Goal: Transaction & Acquisition: Purchase product/service

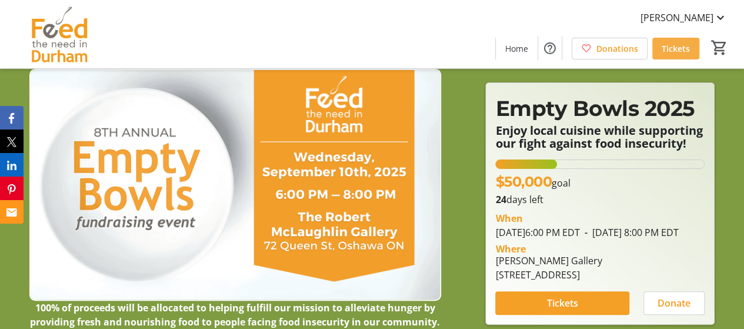
click at [679, 54] on span "Tickets" at bounding box center [676, 48] width 28 height 12
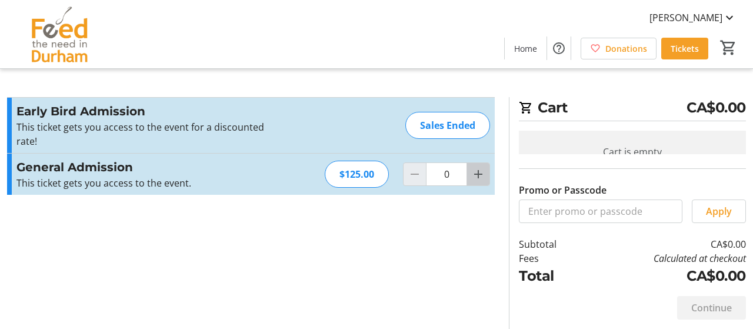
click at [481, 177] on mat-icon "Increment by one" at bounding box center [478, 174] width 14 height 14
click at [481, 176] on mat-icon "Increment by one" at bounding box center [478, 174] width 14 height 14
type input "2"
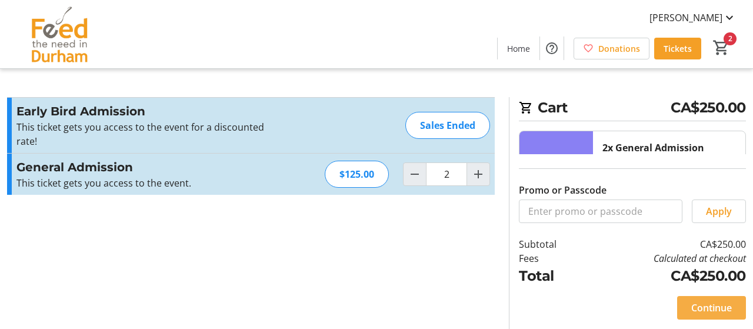
click at [718, 303] on span "Continue" at bounding box center [711, 308] width 41 height 14
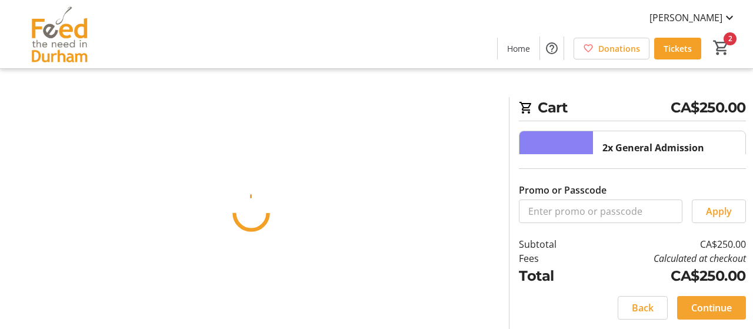
click at [718, 303] on html "[PERSON_NAME] Home Donations Tickets 2 Home Donations Tickets Cart CA$250.00 2x…" at bounding box center [376, 164] width 753 height 329
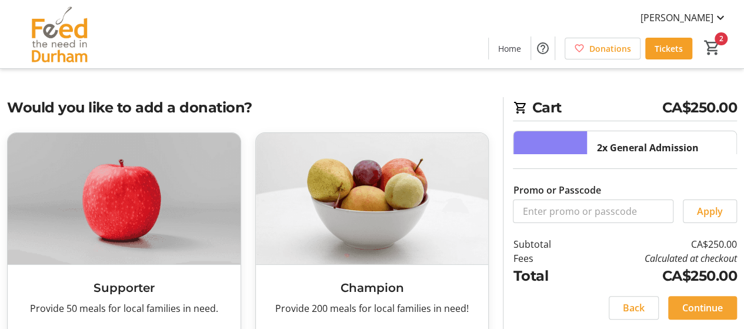
click at [703, 306] on span "Continue" at bounding box center [702, 308] width 41 height 14
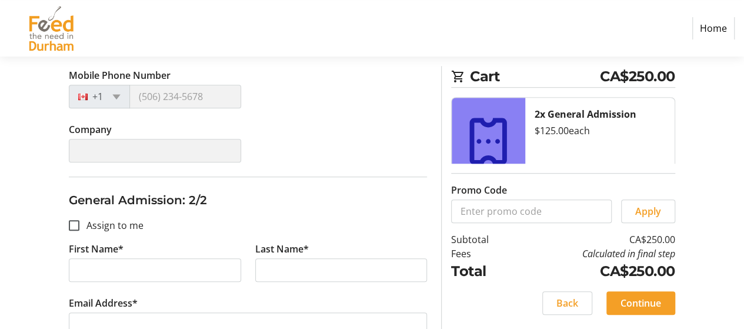
scroll to position [326, 0]
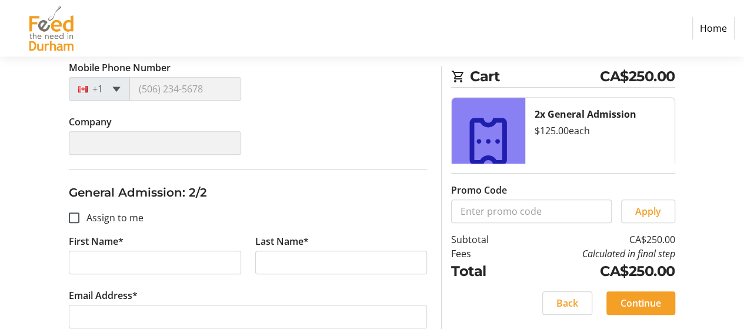
click at [116, 86] on span at bounding box center [116, 88] width 8 height 5
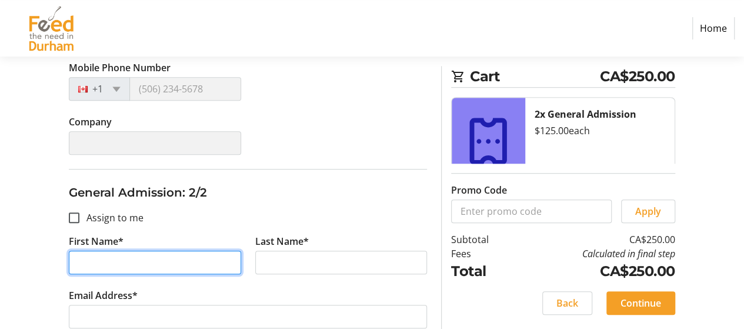
click at [127, 261] on input "First Name*" at bounding box center [155, 263] width 172 height 24
type input "[PERSON_NAME]"
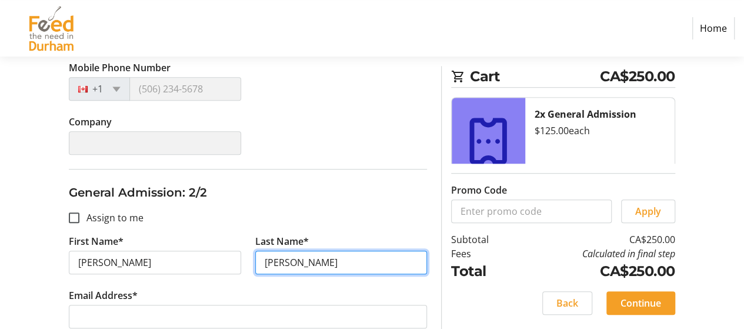
type input "[PERSON_NAME]"
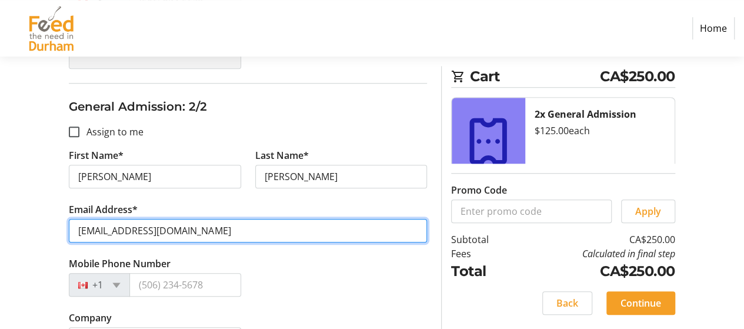
scroll to position [445, 0]
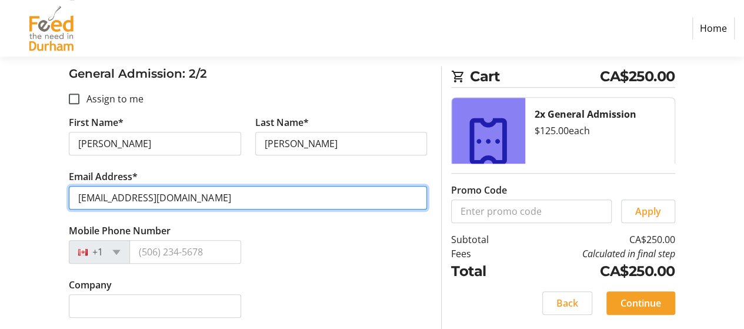
type input "[EMAIL_ADDRESS][DOMAIN_NAME]"
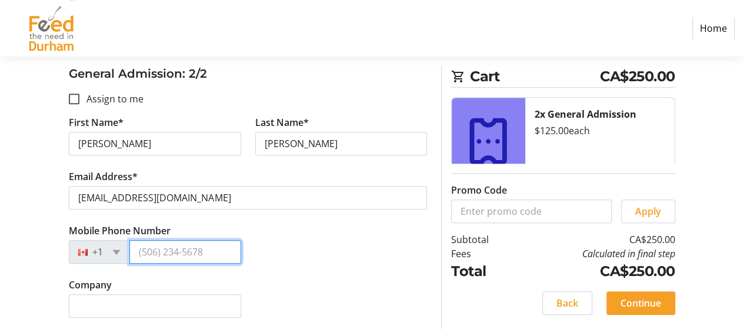
click at [183, 249] on input "Mobile Phone Number" at bounding box center [184, 252] width 111 height 24
type input "[PHONE_NUMBER]"
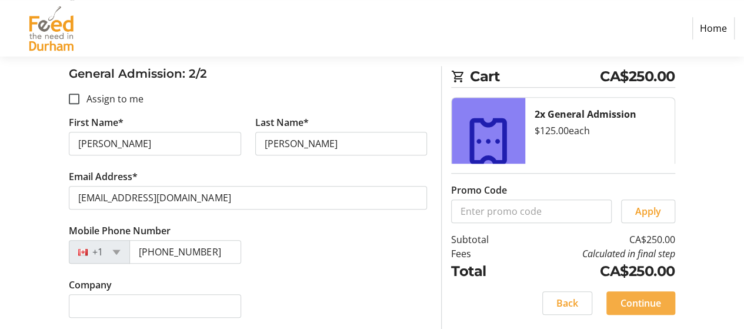
click at [658, 305] on span "Continue" at bounding box center [640, 303] width 41 height 14
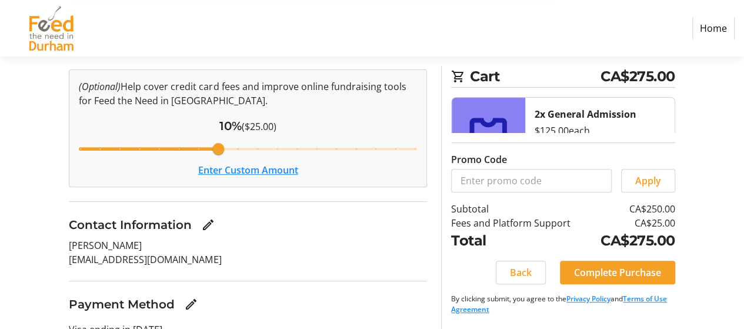
scroll to position [136, 0]
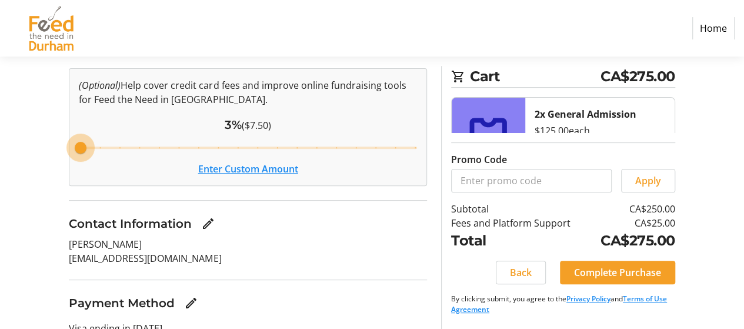
drag, startPoint x: 216, startPoint y: 150, endPoint x: 8, endPoint y: 155, distance: 208.3
type input "3"
click at [66, 155] on input "Cover fees percentage" at bounding box center [247, 148] width 363 height 26
drag, startPoint x: 80, startPoint y: 148, endPoint x: 52, endPoint y: 141, distance: 29.1
click at [66, 140] on input "Cover fees percentage" at bounding box center [247, 148] width 363 height 26
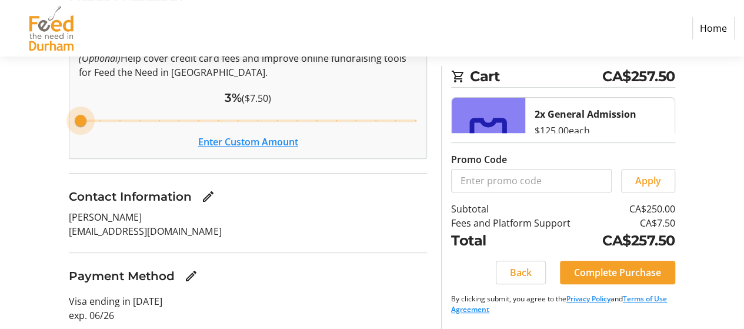
scroll to position [169, 0]
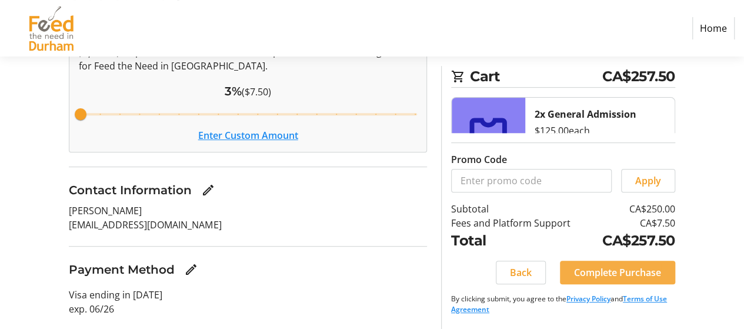
click at [634, 279] on span "Complete Purchase" at bounding box center [617, 272] width 87 height 14
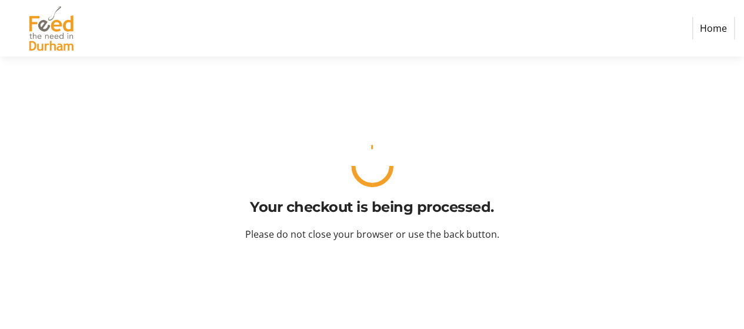
scroll to position [0, 0]
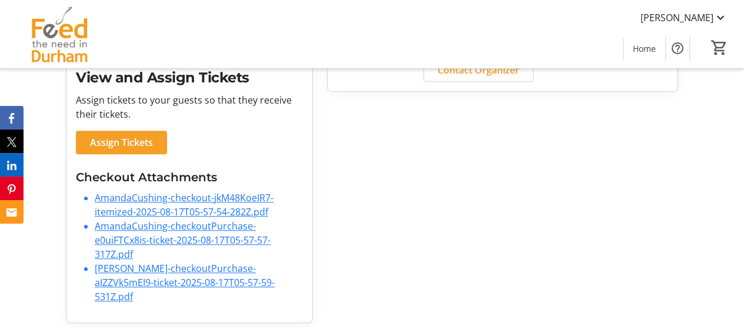
scroll to position [345, 0]
